Goal: Information Seeking & Learning: Learn about a topic

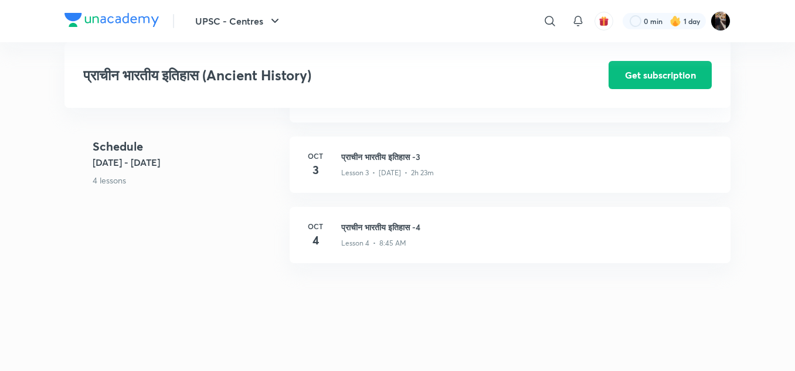
scroll to position [539, 0]
click at [386, 227] on h3 "प्राचीन भारतीय इतिहास -4" at bounding box center [528, 229] width 375 height 12
click at [379, 234] on h3 "प्राचीन भारतीय इतिहास -4" at bounding box center [528, 229] width 375 height 12
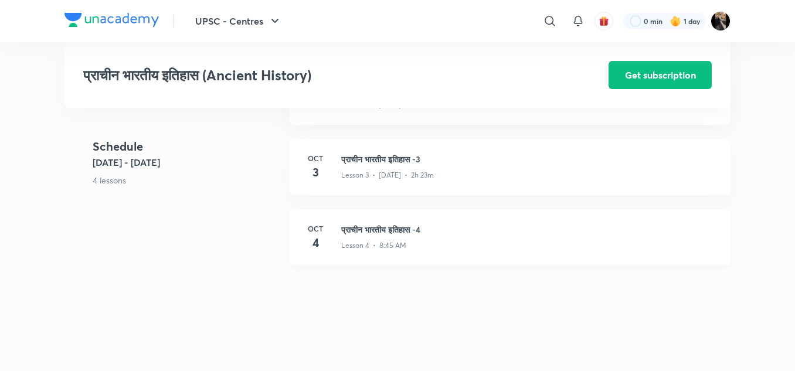
click at [379, 234] on h3 "प्राचीन भारतीय इतिहास -4" at bounding box center [528, 229] width 375 height 12
